Goal: Information Seeking & Learning: Learn about a topic

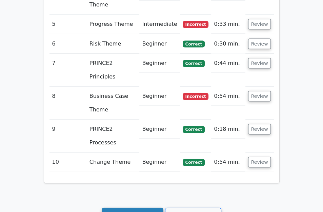
scroll to position [890, 0]
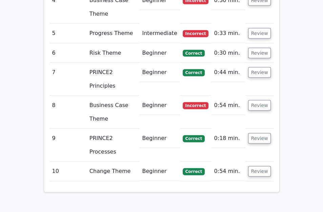
scroll to position [890, 0]
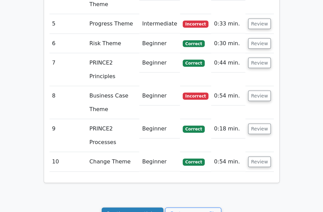
click at [134, 207] on link "Continue practicing" at bounding box center [133, 213] width 62 height 13
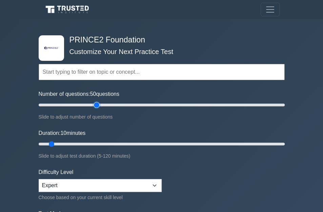
type input "50"
click at [95, 102] on input "Number of questions: 50 questions" at bounding box center [162, 105] width 246 height 8
click at [64, 142] on input "Duration: 15 minutes" at bounding box center [162, 144] width 246 height 8
click at [76, 142] on input "Duration: 20 minutes" at bounding box center [162, 144] width 246 height 8
click at [86, 143] on input "Duration: 25 minutes" at bounding box center [162, 144] width 246 height 8
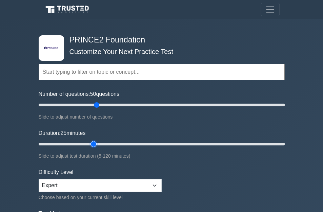
click at [96, 143] on input "Duration: 25 minutes" at bounding box center [162, 144] width 246 height 8
click at [104, 143] on input "Duration: 30 minutes" at bounding box center [162, 144] width 246 height 8
click at [117, 146] on input "Duration: 35 minutes" at bounding box center [162, 144] width 246 height 8
click at [126, 144] on input "Duration: 40 minutes" at bounding box center [162, 144] width 246 height 8
click at [129, 143] on input "Duration: 45 minutes" at bounding box center [162, 144] width 246 height 8
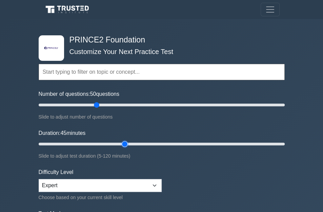
click at [129, 143] on input "Duration: 45 minutes" at bounding box center [162, 144] width 246 height 8
click at [131, 142] on input "Duration: 45 minutes" at bounding box center [162, 144] width 246 height 8
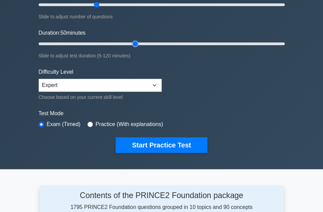
scroll to position [102, 0]
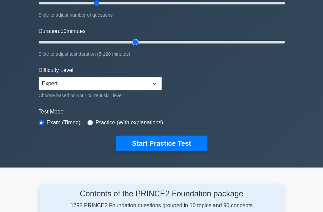
click at [130, 41] on input "Duration: 50 minutes" at bounding box center [162, 42] width 246 height 8
type input "45"
click at [128, 40] on input "Duration: 50 minutes" at bounding box center [162, 42] width 246 height 8
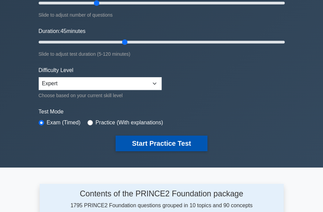
click at [159, 142] on button "Start Practice Test" at bounding box center [162, 143] width 92 height 16
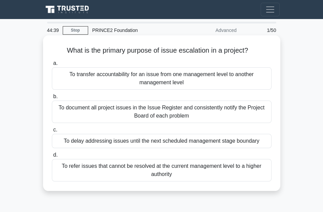
click at [138, 111] on div "To document all project issues in the Issue Register and consistently notify th…" at bounding box center [162, 111] width 220 height 22
click at [102, 109] on div "To document all project issues in the Issue Register and consistently notify th…" at bounding box center [162, 111] width 220 height 22
click at [52, 99] on input "b. To document all project issues in the Issue Register and consistently notify…" at bounding box center [52, 96] width 0 height 4
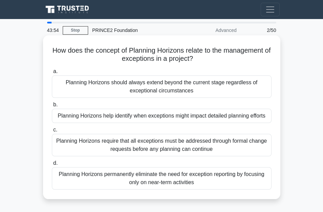
click at [152, 115] on div "Planning Horizons help identify when exceptions might impact detailed planning …" at bounding box center [162, 116] width 220 height 14
click at [52, 107] on input "b. Planning Horizons help identify when exceptions might impact detailed planni…" at bounding box center [52, 104] width 0 height 4
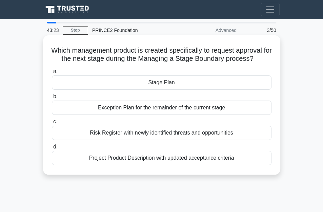
click at [154, 81] on div "Stage Plan" at bounding box center [162, 82] width 220 height 14
click at [52, 74] on input "a. Stage Plan" at bounding box center [52, 71] width 0 height 4
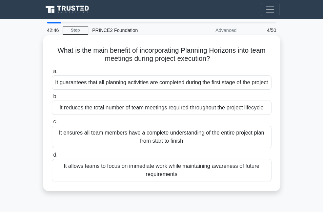
click at [159, 142] on div "It ensures all team members have a complete understanding of the entire project…" at bounding box center [162, 137] width 220 height 22
click at [52, 124] on input "c. It ensures all team members have a complete understanding of the entire proj…" at bounding box center [52, 121] width 0 height 4
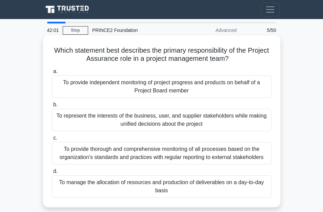
click at [138, 153] on div "To provide thorough and comprehensive monitoring of all processes based on the …" at bounding box center [162, 153] width 220 height 22
click at [52, 140] on input "c. To provide thorough and comprehensive monitoring of all processes based on t…" at bounding box center [52, 138] width 0 height 4
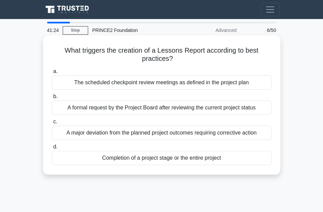
click at [146, 133] on div "A major deviation from the planned project outcomes requiring corrective action" at bounding box center [162, 133] width 220 height 14
click at [52, 124] on input "c. A major deviation from the planned project outcomes requiring corrective act…" at bounding box center [52, 121] width 0 height 4
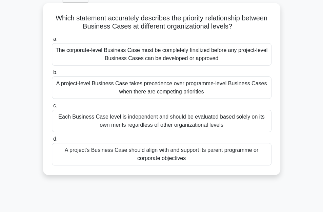
scroll to position [34, 0]
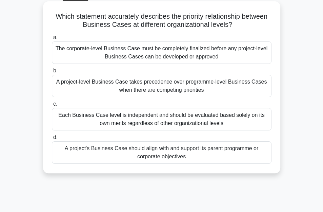
click at [164, 150] on div "A project's Business Case should align with and support its parent programme or…" at bounding box center [162, 152] width 220 height 22
click at [52, 139] on input "d. A project's Business Case should align with and support its parent programme…" at bounding box center [52, 137] width 0 height 4
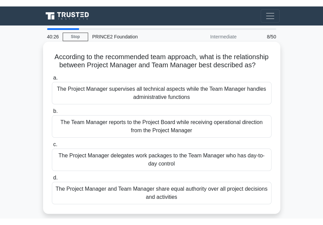
scroll to position [0, 0]
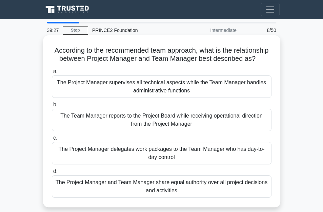
click at [164, 160] on div "The Project Manager delegates work packages to the Team Manager who has day-to-…" at bounding box center [162, 153] width 220 height 22
click at [52, 140] on input "c. The Project Manager delegates work packages to the Team Manager who has day-…" at bounding box center [52, 138] width 0 height 4
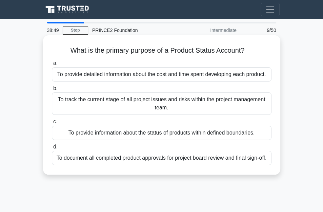
click at [136, 130] on div "To provide information about the status of products within defined boundaries." at bounding box center [162, 133] width 220 height 14
click at [52, 124] on input "c. To provide information about the status of products within defined boundarie…" at bounding box center [52, 121] width 0 height 4
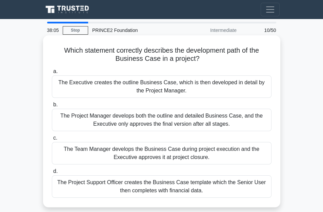
click at [148, 91] on div "The Executive creates the outline Business Case, which is then developed in det…" at bounding box center [162, 86] width 220 height 22
click at [52, 74] on input "a. The Executive creates the outline Business Case, which is then developed in …" at bounding box center [52, 71] width 0 height 4
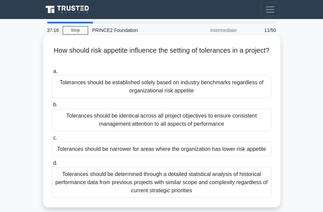
click at [126, 179] on div "Tolerances should be determined through a detailed statistical analysis of hist…" at bounding box center [162, 182] width 220 height 31
click at [52, 165] on input "d. Tolerances should be determined through a detailed statistical analysis of h…" at bounding box center [52, 163] width 0 height 4
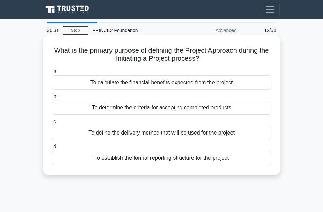
click at [167, 107] on div "To determine the criteria for accepting completed products" at bounding box center [162, 107] width 220 height 14
click at [52, 99] on input "b. To determine the criteria for accepting completed products" at bounding box center [52, 96] width 0 height 4
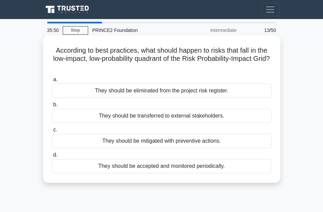
click at [149, 141] on div "They should be mitigated with preventive actions." at bounding box center [162, 141] width 220 height 14
click at [52, 132] on input "c. They should be mitigated with preventive actions." at bounding box center [52, 130] width 0 height 4
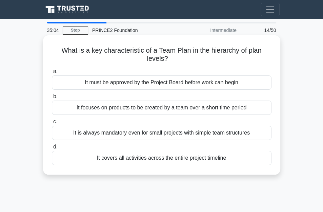
click at [198, 110] on div "It focuses on products to be created by a team over a short time period" at bounding box center [162, 107] width 220 height 14
click at [52, 99] on input "b. It focuses on products to be created by a team over a short time period" at bounding box center [52, 96] width 0 height 4
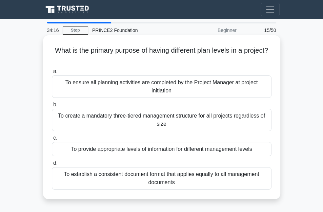
click at [179, 151] on div "To provide appropriate levels of information for different management levels" at bounding box center [162, 149] width 220 height 14
click at [52, 140] on input "c. To provide appropriate levels of information for different management levels" at bounding box center [52, 138] width 0 height 4
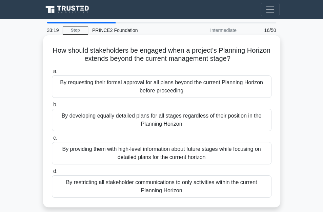
click at [180, 117] on div "By developing equally detailed plans for all stages regardless of their positio…" at bounding box center [162, 120] width 220 height 22
click at [52, 107] on input "b. By developing equally detailed plans for all stages regardless of their posi…" at bounding box center [52, 104] width 0 height 4
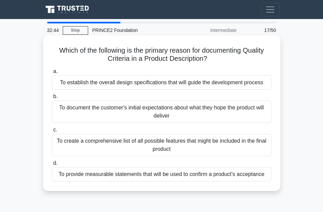
click at [171, 109] on div "To document the customer's initial expectations about what they hope the produc…" at bounding box center [162, 111] width 220 height 22
click at [52, 99] on input "b. To document the customer's initial expectations about what they hope the pro…" at bounding box center [52, 96] width 0 height 4
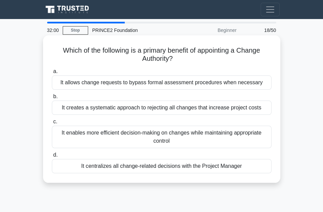
click at [158, 135] on div "It enables more efficient decision-making on changes while maintaining appropri…" at bounding box center [162, 137] width 220 height 22
click at [52, 124] on input "c. It enables more efficient decision-making on changes while maintaining appro…" at bounding box center [52, 121] width 0 height 4
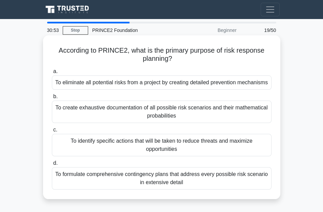
click at [162, 143] on div "To identify specific actions that will be taken to reduce threats and maximize …" at bounding box center [162, 145] width 220 height 22
click at [52, 132] on input "c. To identify specific actions that will be taken to reduce threats and maximi…" at bounding box center [52, 130] width 0 height 4
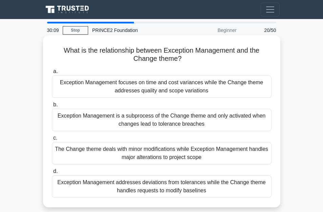
click at [142, 119] on div "Exception Management is a subprocess of the Change theme and only activated whe…" at bounding box center [162, 120] width 220 height 22
click at [52, 107] on input "b. Exception Management is a subprocess of the Change theme and only activated …" at bounding box center [52, 104] width 0 height 4
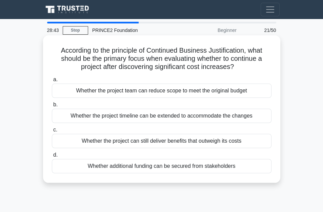
click at [191, 91] on div "Whether the project team can reduce scope to meet the original budget" at bounding box center [162, 90] width 220 height 14
click at [52, 82] on input "a. Whether the project team can reduce scope to meet the original budget" at bounding box center [52, 79] width 0 height 4
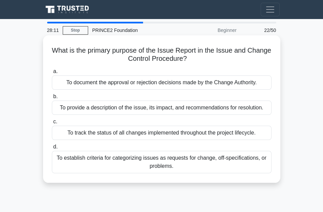
click at [139, 110] on div "To provide a description of the issue, its impact, and recommendations for reso…" at bounding box center [162, 107] width 220 height 14
click at [52, 99] on input "b. To provide a description of the issue, its impact, and recommendations for r…" at bounding box center [52, 96] width 0 height 4
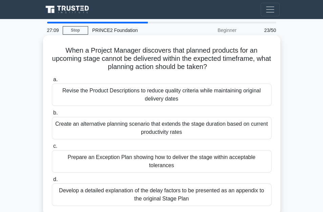
click at [135, 155] on div "Prepare an Exception Plan showing how to deliver the stage within acceptable to…" at bounding box center [162, 161] width 220 height 22
click at [52, 148] on input "c. Prepare an Exception Plan showing how to deliver the stage within acceptable…" at bounding box center [52, 146] width 0 height 4
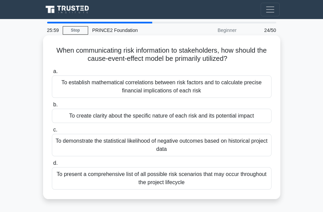
click at [166, 89] on div "To establish mathematical correlations between risk factors and to calculate pr…" at bounding box center [162, 86] width 220 height 22
click at [52, 74] on input "a. To establish mathematical correlations between risk factors and to calculate…" at bounding box center [52, 71] width 0 height 4
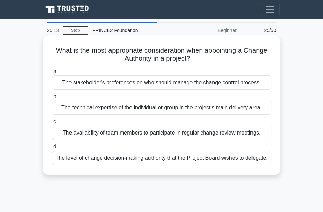
click at [177, 159] on div "The level of change decision-making authority that the Project Board wishes to …" at bounding box center [162, 158] width 220 height 14
click at [52, 149] on input "d. The level of change decision-making authority that the Project Board wishes …" at bounding box center [52, 147] width 0 height 4
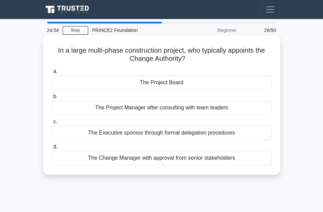
click at [163, 81] on div "The Project Board" at bounding box center [162, 82] width 220 height 14
click at [52, 74] on input "a. The Project Board" at bounding box center [52, 71] width 0 height 4
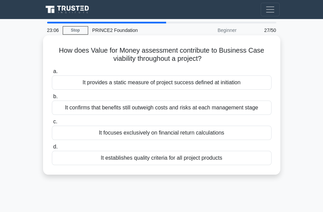
click at [164, 131] on div "It focuses exclusively on financial return calculations" at bounding box center [162, 133] width 220 height 14
click at [52, 124] on input "c. It focuses exclusively on financial return calculations" at bounding box center [52, 121] width 0 height 4
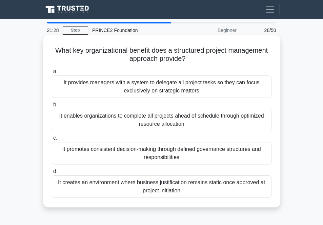
click at [158, 154] on div "It promotes consistent decision-making through defined governance structures an…" at bounding box center [162, 153] width 220 height 22
click at [52, 140] on input "c. It promotes consistent decision-making through defined governance structures…" at bounding box center [52, 138] width 0 height 4
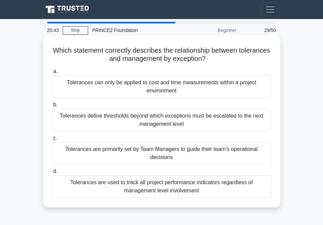
click at [169, 121] on div "Tolerances define thresholds beyond which exceptions must be escalated to the n…" at bounding box center [162, 120] width 220 height 22
click at [52, 107] on input "b. Tolerances define thresholds beyond which exceptions must be escalated to th…" at bounding box center [52, 104] width 0 height 4
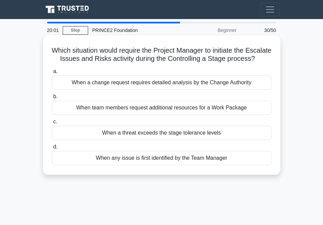
click at [158, 140] on div "When a threat exceeds the stage tolerance levels" at bounding box center [162, 133] width 220 height 14
click at [52, 124] on input "c. When a threat exceeds the stage tolerance levels" at bounding box center [52, 121] width 0 height 4
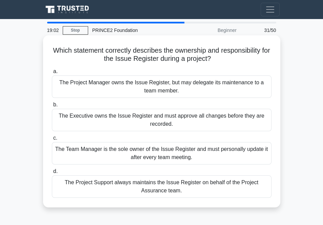
click at [153, 87] on div "The Project Manager owns the Issue Register, but may delegate its maintenance t…" at bounding box center [162, 86] width 220 height 22
click at [52, 74] on input "a. The Project Manager owns the Issue Register, but may delegate its maintenanc…" at bounding box center [52, 71] width 0 height 4
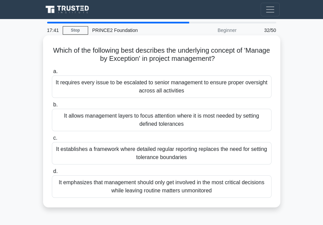
click at [174, 120] on div "It allows management layers to focus attention where it is most needed by setti…" at bounding box center [162, 120] width 220 height 22
click at [52, 107] on input "b. It allows management layers to focus attention where it is most needed by se…" at bounding box center [52, 104] width 0 height 4
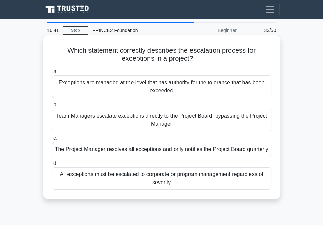
click at [166, 88] on div "Exceptions are managed at the level that has authority for the tolerance that h…" at bounding box center [162, 86] width 220 height 22
click at [52, 74] on input "a. Exceptions are managed at the level that has authority for the tolerance tha…" at bounding box center [52, 71] width 0 height 4
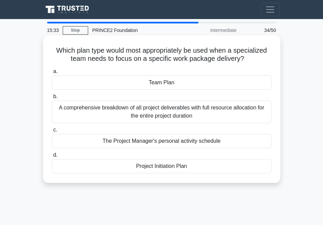
click at [166, 82] on div "Team Plan" at bounding box center [162, 82] width 220 height 14
click at [52, 74] on input "a. Team Plan" at bounding box center [52, 71] width 0 height 4
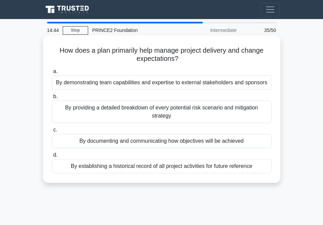
click at [143, 140] on div "By documenting and communicating how objectives will be achieved" at bounding box center [162, 141] width 220 height 14
click at [52, 132] on input "c. By documenting and communicating how objectives will be achieved" at bounding box center [52, 130] width 0 height 4
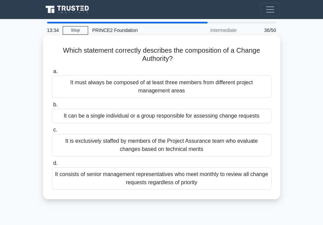
click at [151, 145] on div "It is exclusively staffed by members of the Project Assurance team who evaluate…" at bounding box center [162, 145] width 220 height 22
click at [52, 132] on input "c. It is exclusively staffed by members of the Project Assurance team who evalu…" at bounding box center [52, 130] width 0 height 4
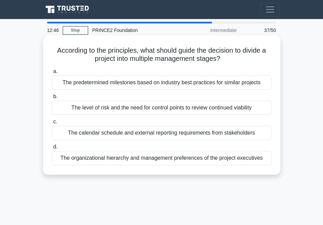
click at [146, 158] on div "The organizational hierarchy and management preferences of the project executiv…" at bounding box center [162, 158] width 220 height 14
click at [52, 149] on input "d. The organizational hierarchy and management preferences of the project execu…" at bounding box center [52, 147] width 0 height 4
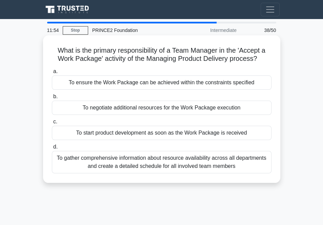
click at [157, 83] on div "To ensure the Work Package can be achieved within the constraints specified" at bounding box center [162, 82] width 220 height 14
click at [52, 74] on input "a. To ensure the Work Package can be achieved within the constraints specified" at bounding box center [52, 71] width 0 height 4
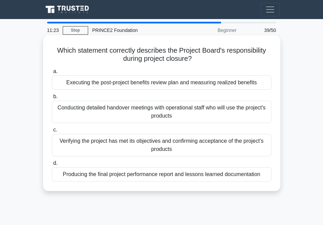
click at [120, 144] on div "Verifying the project has met its objectives and confirming acceptance of the p…" at bounding box center [162, 145] width 220 height 22
click at [52, 132] on input "c. Verifying the project has met its objectives and confirming acceptance of th…" at bounding box center [52, 130] width 0 height 4
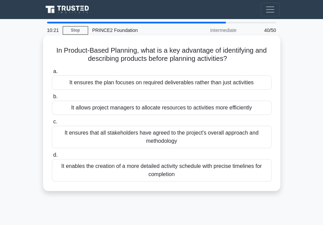
click at [156, 84] on div "It ensures the plan focuses on required deliverables rather than just activities" at bounding box center [162, 82] width 220 height 14
click at [52, 74] on input "a. It ensures the plan focuses on required deliverables rather than just activi…" at bounding box center [52, 71] width 0 height 4
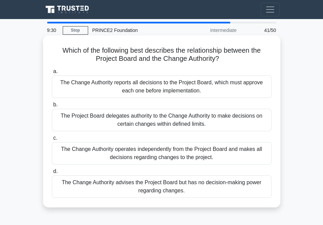
click at [173, 90] on div "The Change Authority reports all decisions to the Project Board, which must app…" at bounding box center [162, 86] width 220 height 22
click at [52, 74] on input "a. The Change Authority reports all decisions to the Project Board, which must …" at bounding box center [52, 71] width 0 height 4
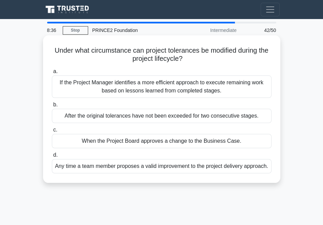
click at [177, 142] on div "When the Project Board approves a change to the Business Case." at bounding box center [162, 141] width 220 height 14
click at [52, 132] on input "c. When the Project Board approves a change to the Business Case." at bounding box center [52, 130] width 0 height 4
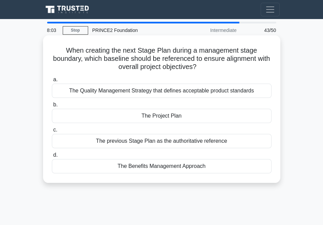
click at [163, 115] on div "The Project Plan" at bounding box center [162, 116] width 220 height 14
click at [52, 107] on input "b. The Project Plan" at bounding box center [52, 104] width 0 height 4
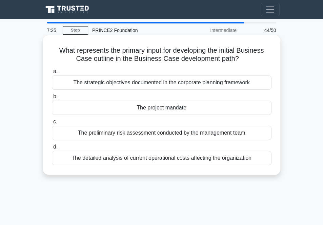
click at [172, 105] on div "The project mandate" at bounding box center [162, 107] width 220 height 14
click at [52, 99] on input "b. The project mandate" at bounding box center [52, 96] width 0 height 4
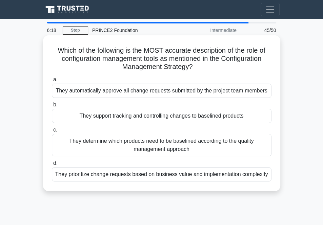
click at [164, 117] on div "They support tracking and controlling changes to baselined products" at bounding box center [162, 116] width 220 height 14
click at [52, 107] on input "b. They support tracking and controlling changes to baselined products" at bounding box center [52, 104] width 0 height 4
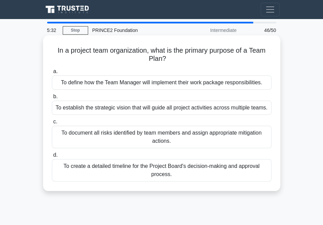
click at [175, 83] on div "To define how the Team Manager will implement their work package responsibiliti…" at bounding box center [162, 82] width 220 height 14
click at [52, 74] on input "a. To define how the Team Manager will implement their work package responsibil…" at bounding box center [52, 71] width 0 height 4
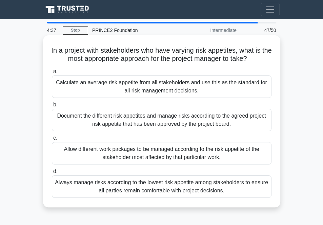
click at [161, 186] on div "Always manage risks according to the lowest risk appetite among stakeholders to…" at bounding box center [162, 186] width 220 height 22
click at [52, 173] on input "d. Always manage risks according to the lowest risk appetite among stakeholders…" at bounding box center [52, 171] width 0 height 4
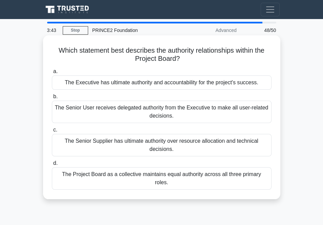
click at [160, 81] on div "The Executive has ultimate authority and accountability for the project's succe…" at bounding box center [162, 82] width 220 height 14
click at [52, 74] on input "a. The Executive has ultimate authority and accountability for the project's su…" at bounding box center [52, 71] width 0 height 4
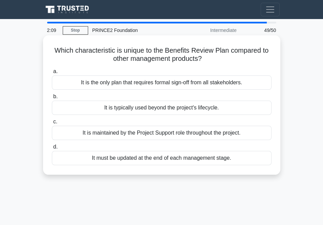
click at [132, 85] on div "It is the only plan that requires formal sign-off from all stakeholders." at bounding box center [162, 82] width 220 height 14
click at [82, 81] on div "It is the only plan that requires formal sign-off from all stakeholders." at bounding box center [162, 82] width 220 height 14
click at [52, 74] on input "a. It is the only plan that requires formal sign-off from all stakeholders." at bounding box center [52, 71] width 0 height 4
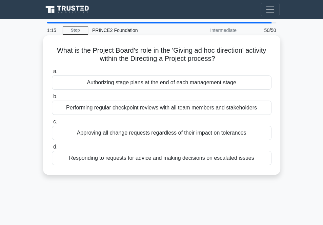
click at [170, 159] on div "Responding to requests for advice and making decisions on escalated issues" at bounding box center [162, 158] width 220 height 14
click at [52, 149] on input "d. Responding to requests for advice and making decisions on escalated issues" at bounding box center [52, 147] width 0 height 4
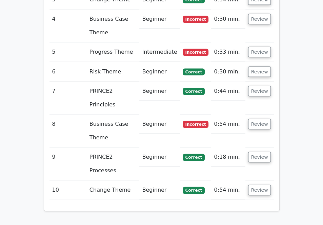
scroll to position [843, 0]
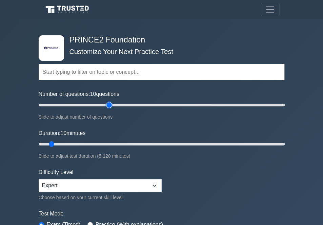
click at [108, 102] on input "Number of questions: 10 questions" at bounding box center [162, 105] width 246 height 8
click at [104, 103] on input "Number of questions: 60 questions" at bounding box center [162, 105] width 246 height 8
type input "50"
click at [99, 104] on input "Number of questions: 55 questions" at bounding box center [162, 105] width 246 height 8
click at [58, 143] on input "Duration: 10 minutes" at bounding box center [162, 144] width 246 height 8
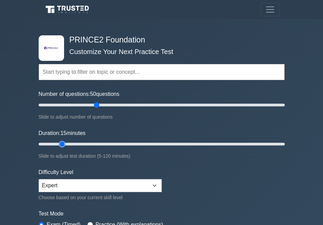
click at [67, 142] on input "Duration: 15 minutes" at bounding box center [162, 144] width 246 height 8
click at [78, 142] on input "Duration: 15 minutes" at bounding box center [162, 144] width 246 height 8
click at [93, 141] on input "Duration: 30 minutes" at bounding box center [162, 144] width 246 height 8
click at [103, 141] on input "Duration: 30 minutes" at bounding box center [162, 144] width 246 height 8
click at [112, 141] on input "Duration: 35 minutes" at bounding box center [162, 144] width 246 height 8
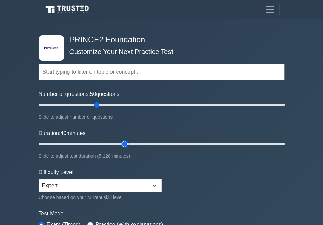
type input "45"
click at [120, 142] on input "Duration: 40 minutes" at bounding box center [162, 144] width 246 height 8
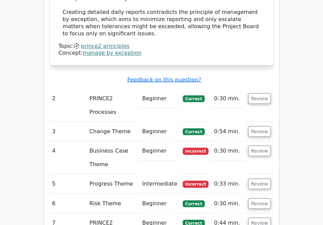
scroll to position [708, 0]
